Goal: Check status: Check status

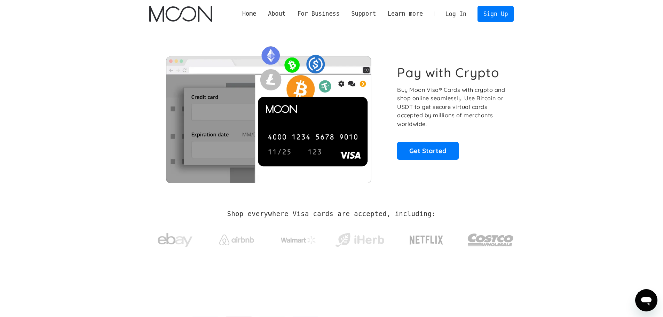
click at [458, 13] on link "Log In" at bounding box center [456, 13] width 33 height 15
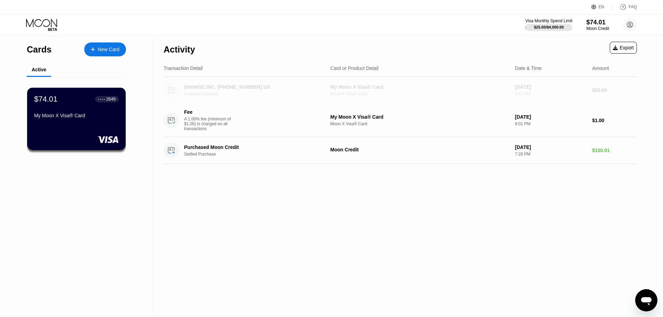
click at [297, 93] on div "DHIWISE INC. [PHONE_NUMBER] US Pending Purchase" at bounding box center [256, 90] width 145 height 12
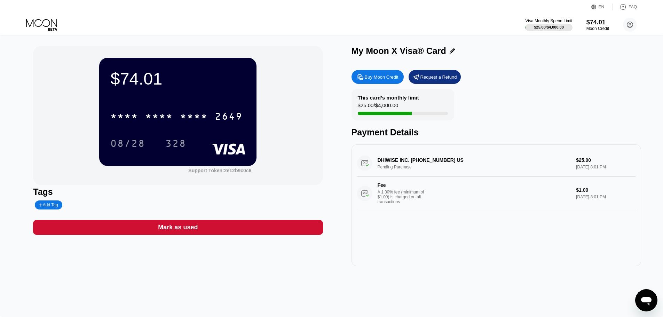
click at [392, 162] on div "DHIWISE INC. [PHONE_NUMBER] US Pending Purchase $25.00 [DATE] 8:01 PM Fee A 1.0…" at bounding box center [496, 180] width 279 height 60
click at [587, 165] on div "DHIWISE INC. [PHONE_NUMBER] US Pending Purchase $25.00 [DATE] 8:01 PM Fee A 1.0…" at bounding box center [496, 180] width 279 height 60
click at [582, 169] on div "DHIWISE INC. [PHONE_NUMBER] US Pending Purchase $25.00 [DATE] 8:01 PM Fee A 1.0…" at bounding box center [496, 180] width 279 height 60
click at [385, 164] on div "DHIWISE INC. [PHONE_NUMBER] US Pending Purchase $25.00 [DATE] 8:01 PM Fee A 1.0…" at bounding box center [496, 180] width 279 height 60
drag, startPoint x: 385, startPoint y: 173, endPoint x: 385, endPoint y: 177, distance: 3.8
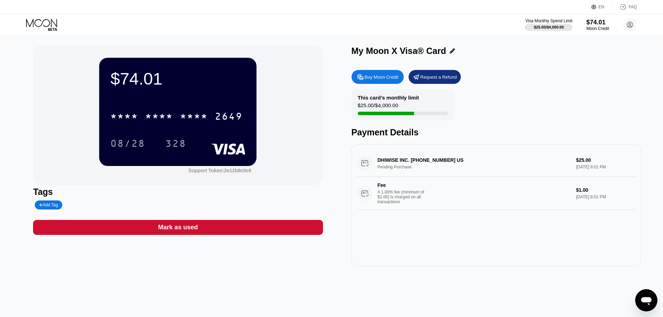
click at [385, 176] on div "DHIWISE INC. [PHONE_NUMBER] US Pending Purchase $25.00 [DATE] 8:01 PM Fee A 1.0…" at bounding box center [496, 180] width 279 height 60
click at [361, 171] on div "DHIWISE INC. [PHONE_NUMBER] US Pending Purchase $25.00 [DATE] 8:01 PM Fee A 1.0…" at bounding box center [496, 180] width 279 height 60
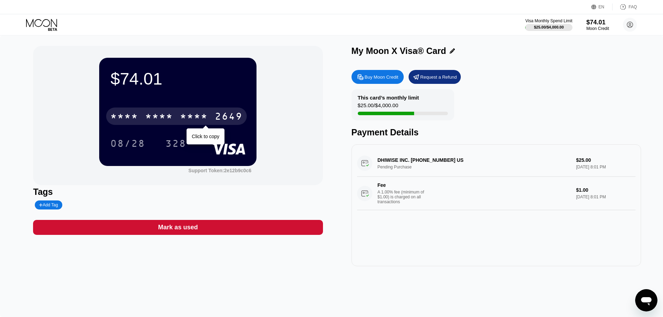
click at [226, 120] on div "2649" at bounding box center [229, 117] width 28 height 11
